Goal: Task Accomplishment & Management: Complete application form

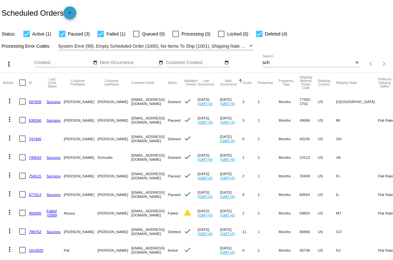
click at [72, 16] on mat-icon "add" at bounding box center [70, 15] width 8 height 8
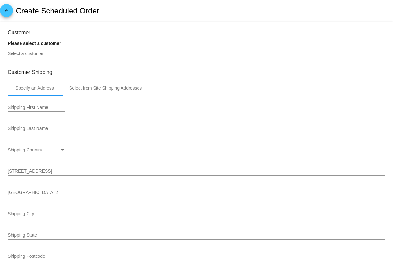
type input "[DATE]"
click at [52, 56] on input "Select a customer" at bounding box center [197, 53] width 378 height 5
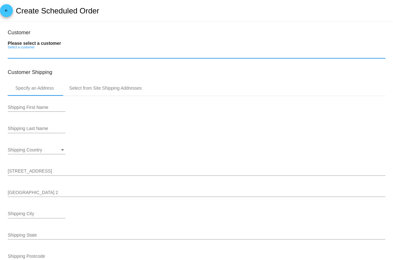
paste input "[EMAIL_ADDRESS][DOMAIN_NAME]"
type input "[EMAIL_ADDRESS][DOMAIN_NAME]"
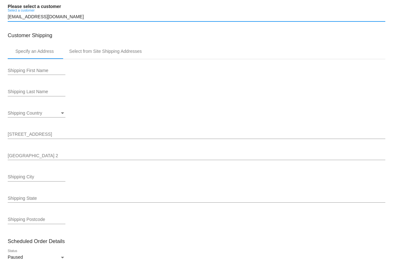
scroll to position [38, 0]
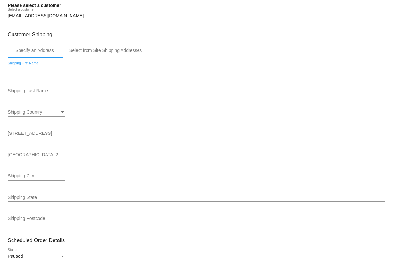
click at [47, 72] on input "Shipping First Name" at bounding box center [37, 69] width 58 height 5
type input "[PERSON_NAME]"
click at [31, 100] on div "Shipping Last Name" at bounding box center [37, 92] width 58 height 18
click at [32, 94] on input "Shipping Last Name" at bounding box center [37, 91] width 58 height 5
type input "Kheel"
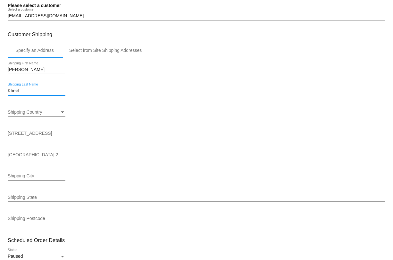
click at [35, 115] on span "Shipping Country" at bounding box center [25, 112] width 34 height 5
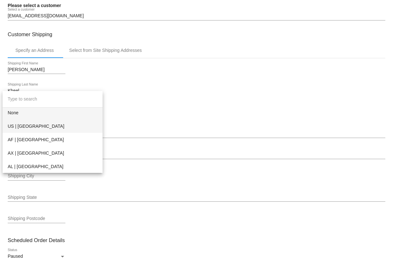
click at [36, 130] on span "US | [GEOGRAPHIC_DATA]" at bounding box center [53, 126] width 90 height 13
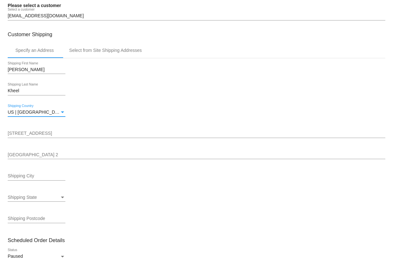
click at [38, 135] on input "[STREET_ADDRESS]" at bounding box center [197, 133] width 378 height 5
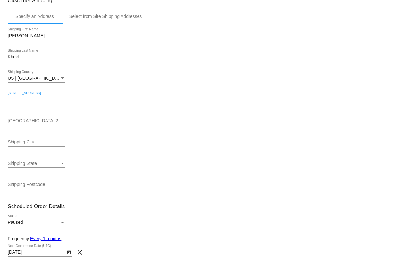
scroll to position [86, 0]
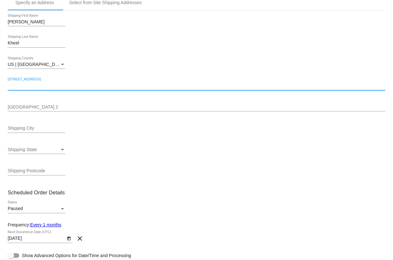
click at [47, 112] on div "[GEOGRAPHIC_DATA] 2" at bounding box center [197, 105] width 378 height 13
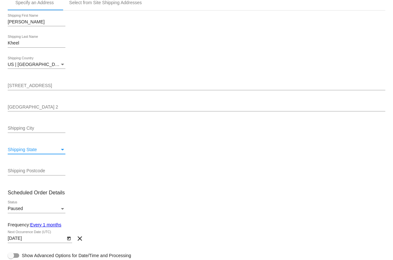
click at [44, 153] on div "Shipping State" at bounding box center [34, 150] width 52 height 5
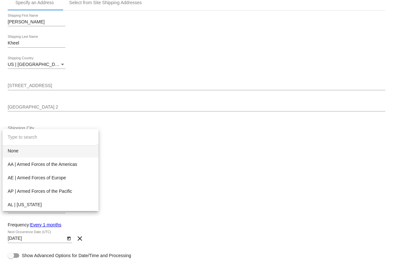
click at [131, 59] on div at bounding box center [196, 130] width 393 height 260
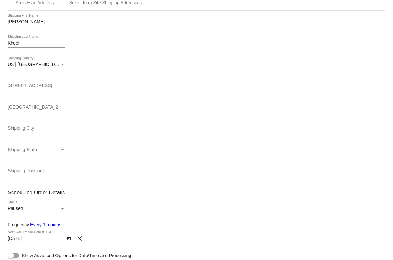
scroll to position [36, 0]
